Goal: Transaction & Acquisition: Purchase product/service

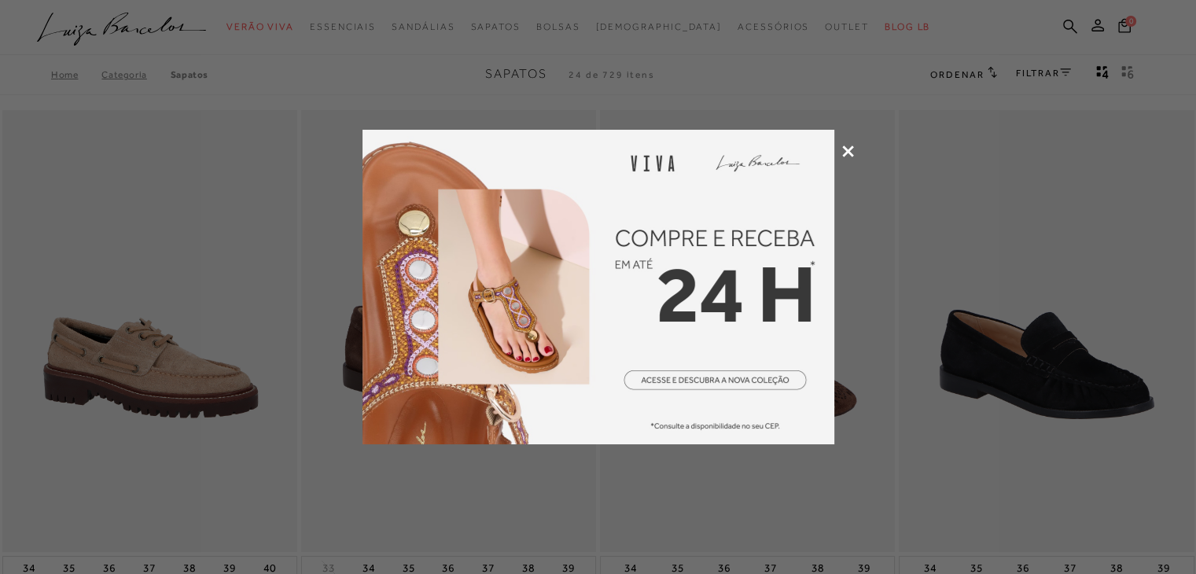
click at [846, 151] on icon at bounding box center [848, 151] width 12 height 12
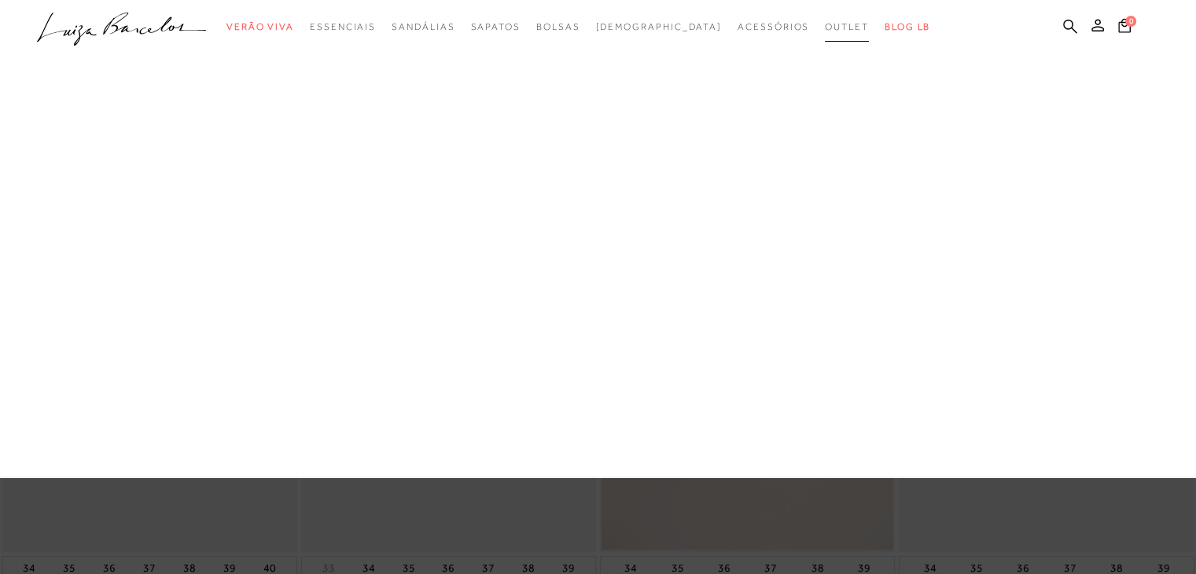
click at [825, 20] on link "Outlet" at bounding box center [847, 27] width 44 height 29
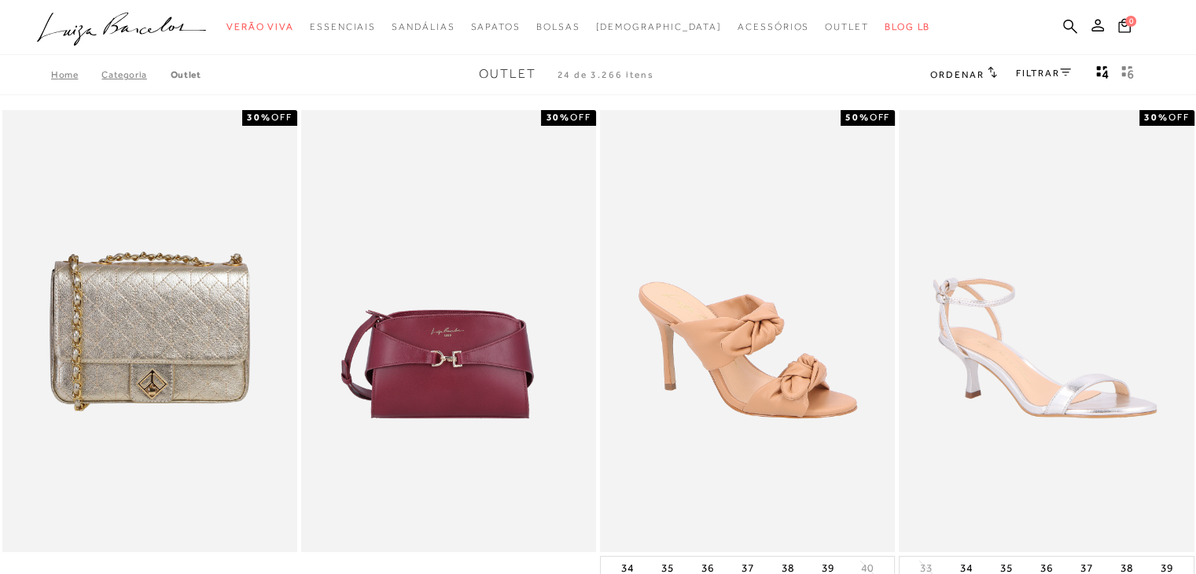
click at [962, 73] on span "Ordenar" at bounding box center [956, 74] width 53 height 11
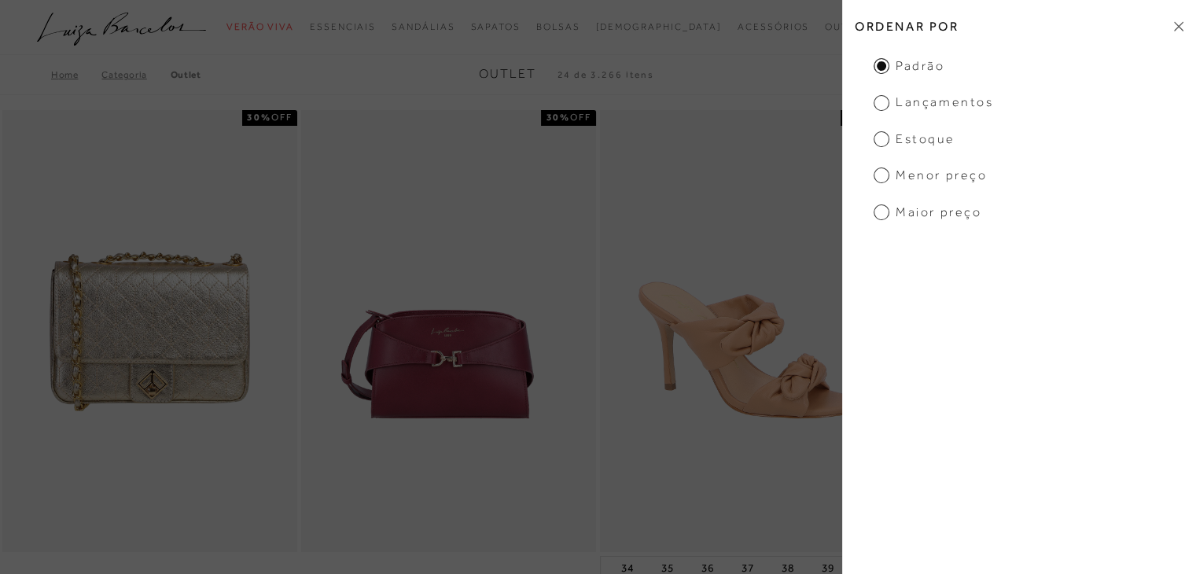
click at [879, 177] on span "Menor preço" at bounding box center [929, 175] width 113 height 17
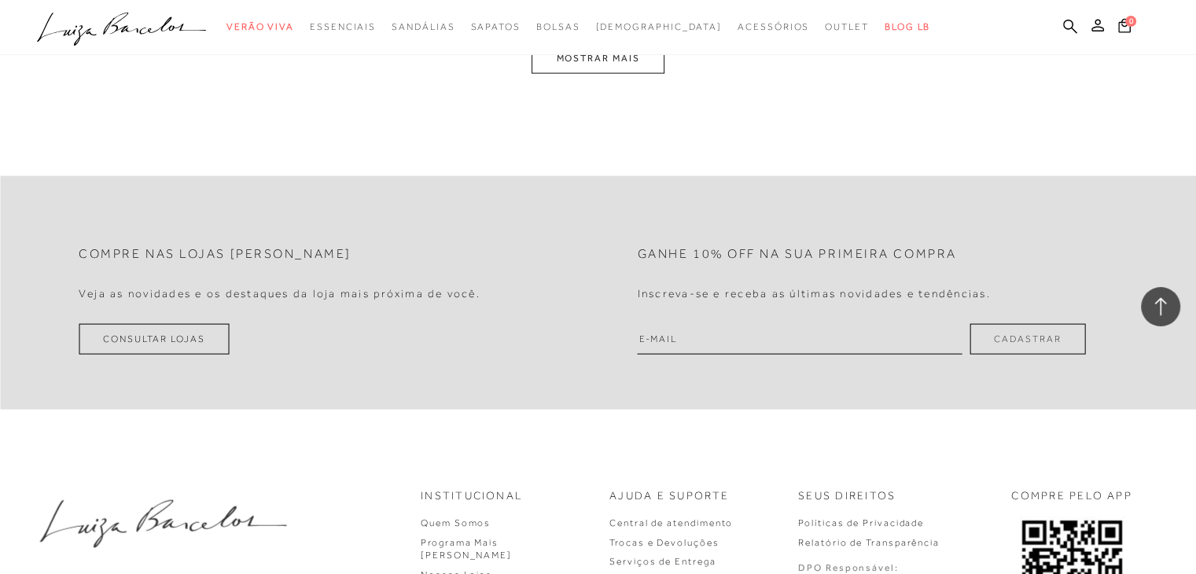
scroll to position [3267, 0]
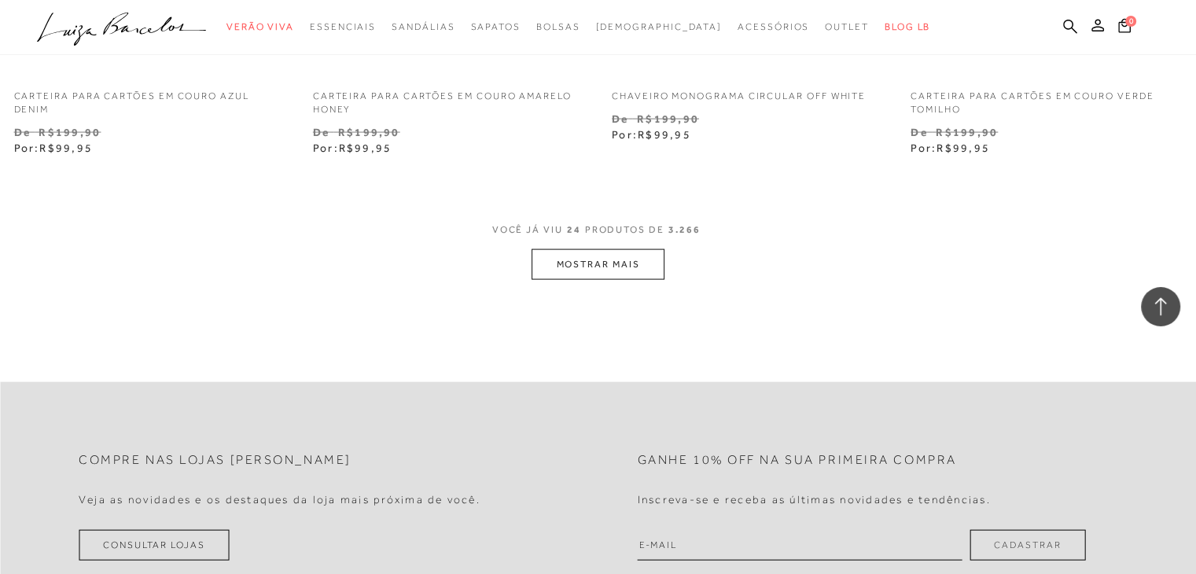
click at [609, 272] on button "MOSTRAR MAIS" at bounding box center [597, 264] width 132 height 31
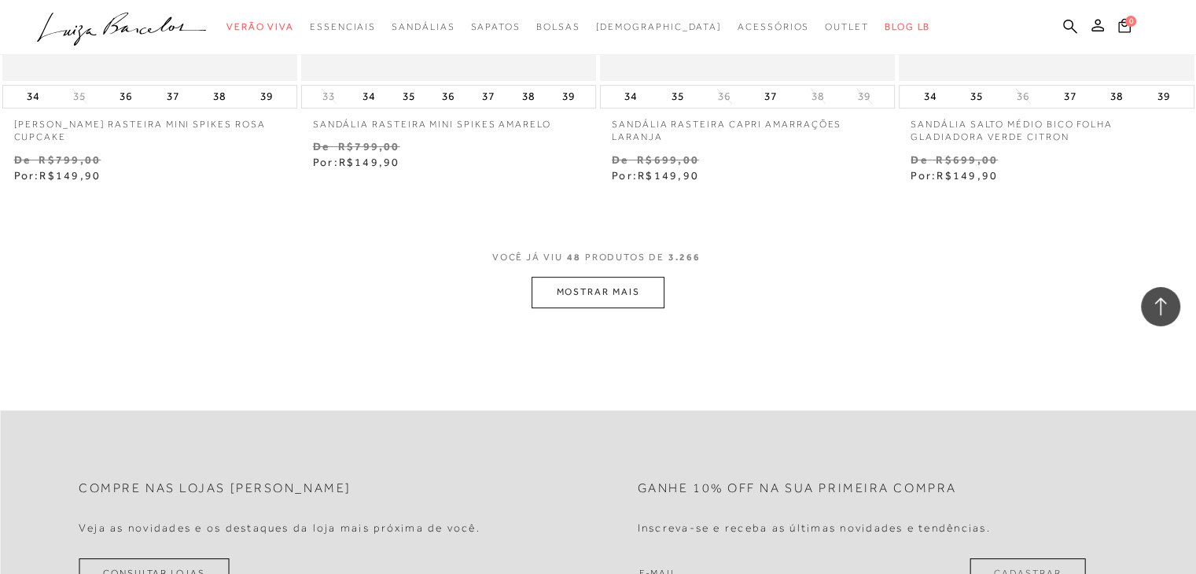
scroll to position [6569, 0]
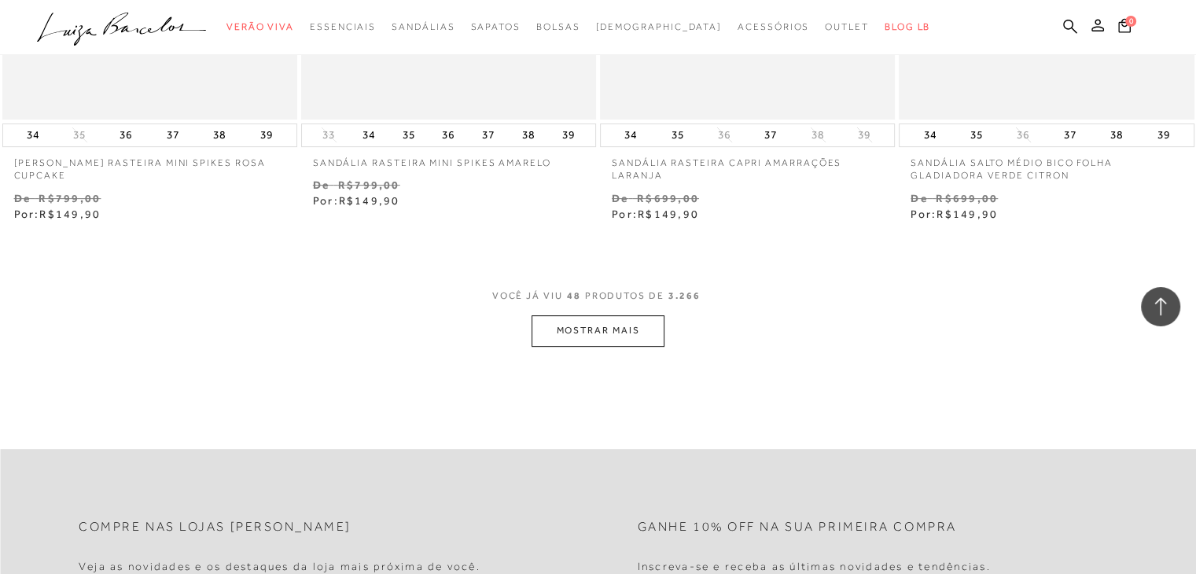
click at [631, 327] on button "MOSTRAR MAIS" at bounding box center [597, 330] width 132 height 31
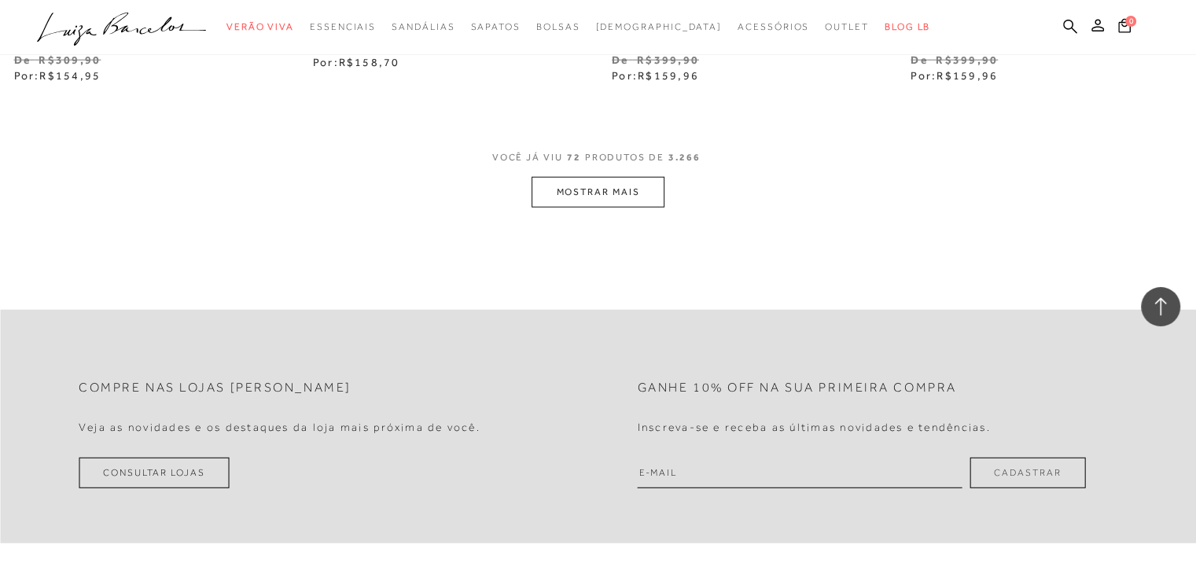
scroll to position [9973, 0]
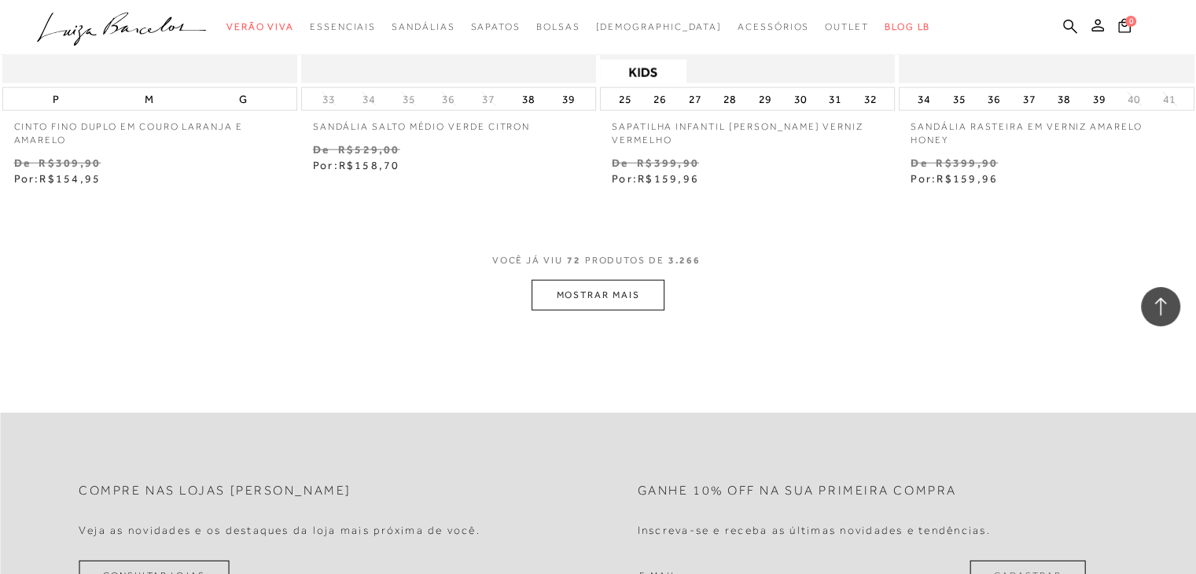
click at [626, 300] on button "MOSTRAR MAIS" at bounding box center [597, 295] width 132 height 31
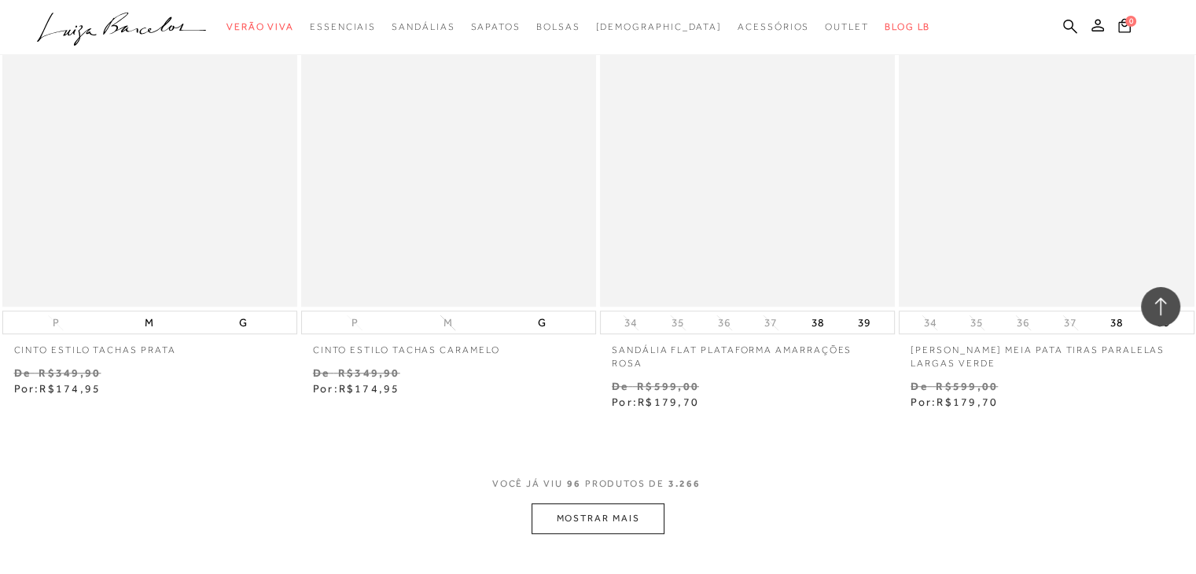
scroll to position [13275, 0]
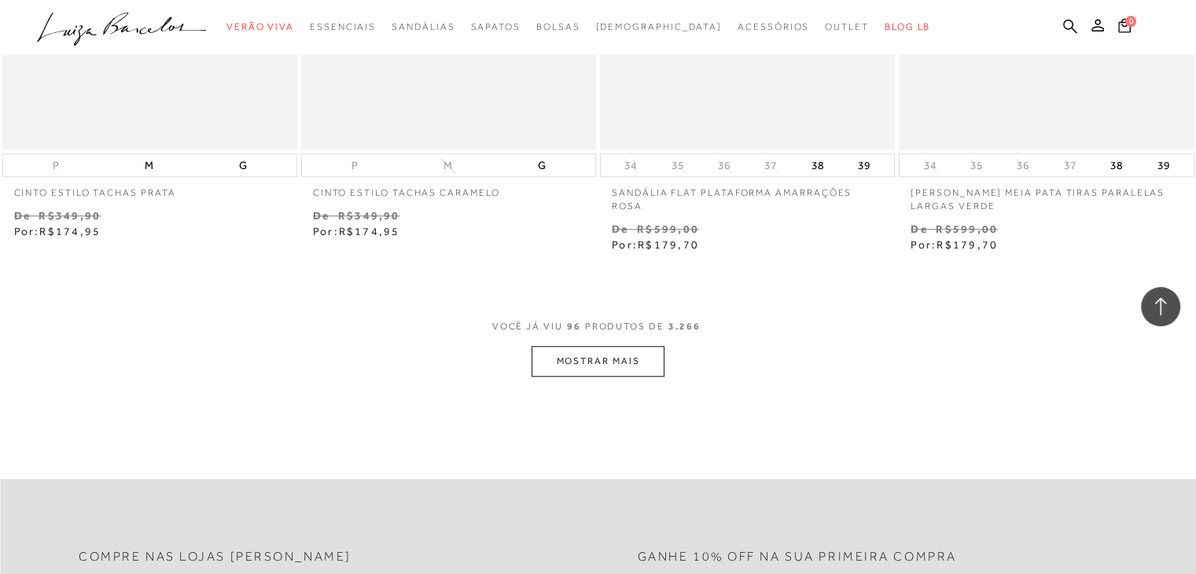
click at [627, 346] on button "MOSTRAR MAIS" at bounding box center [597, 361] width 132 height 31
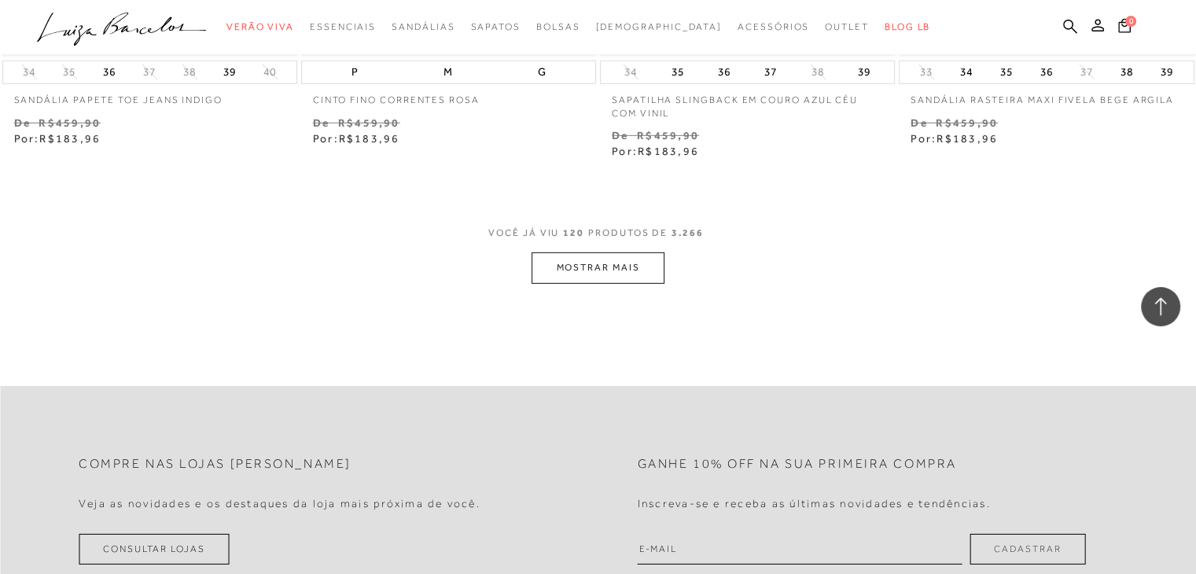
scroll to position [16734, 0]
click at [620, 255] on button "MOSTRAR MAIS" at bounding box center [597, 270] width 132 height 31
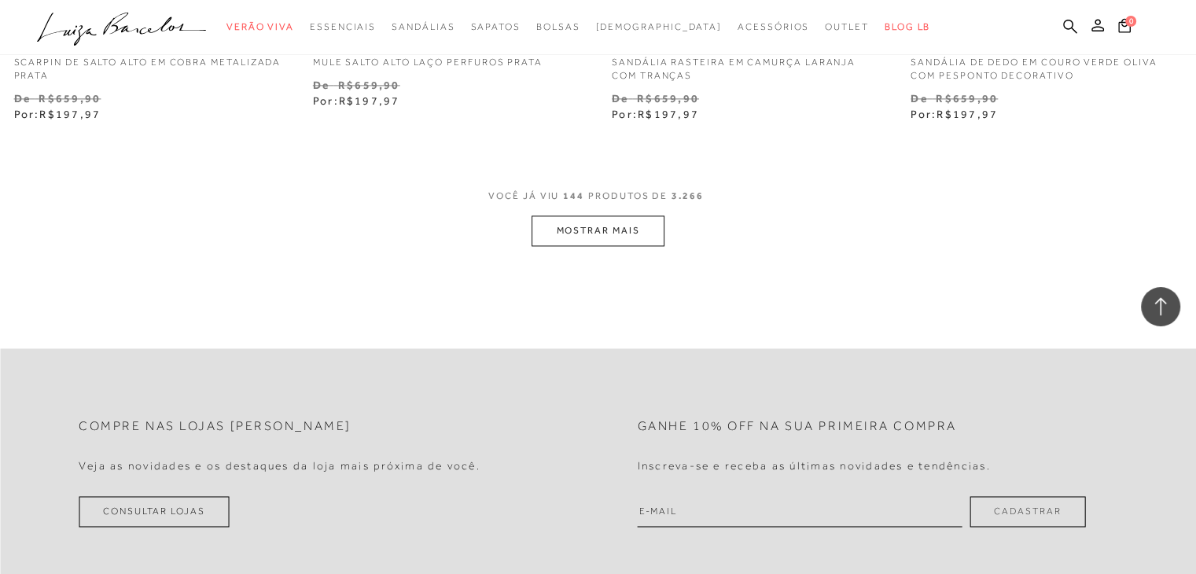
scroll to position [20115, 0]
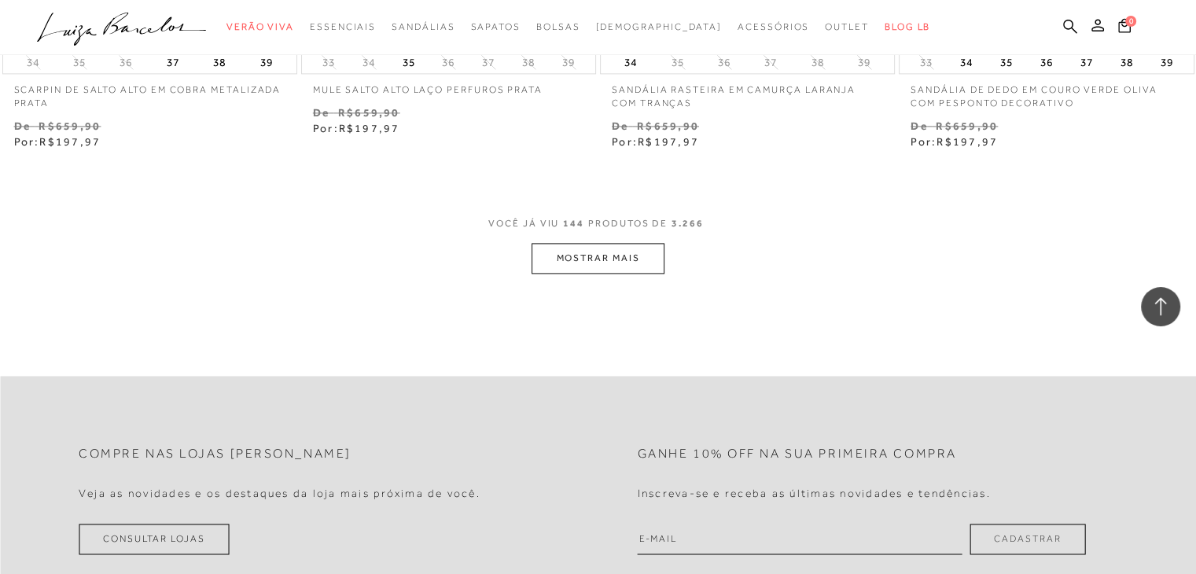
click at [644, 224] on span "VOCÊ JÁ VIU 144 PRODUTOS DE 3.266" at bounding box center [597, 229] width 219 height 28
click at [638, 243] on button "MOSTRAR MAIS" at bounding box center [597, 258] width 132 height 31
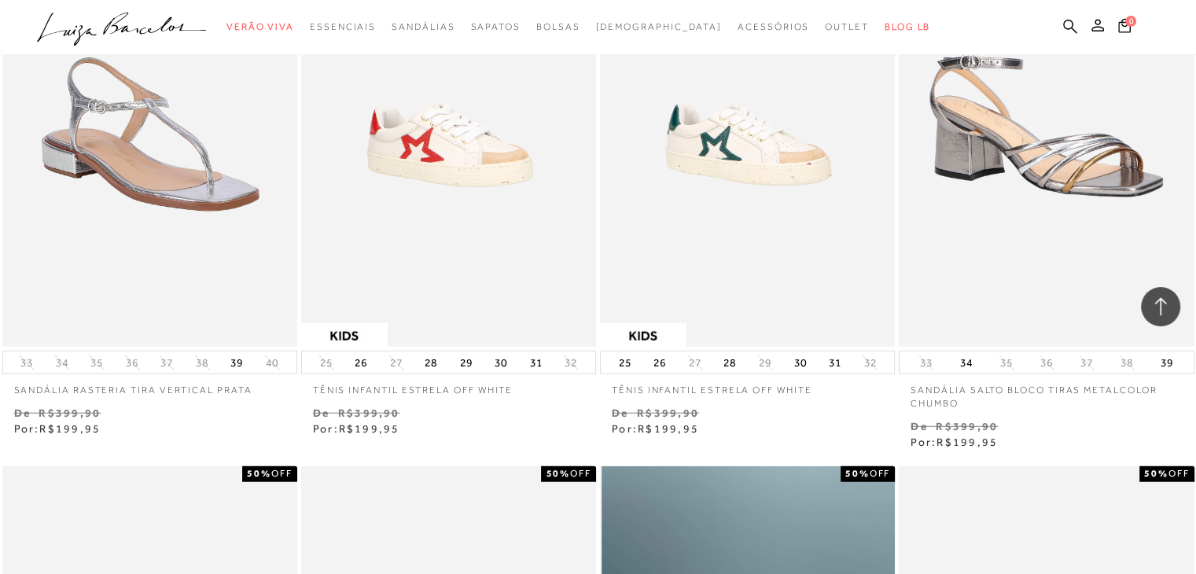
scroll to position [22395, 0]
